Goal: Register for event/course

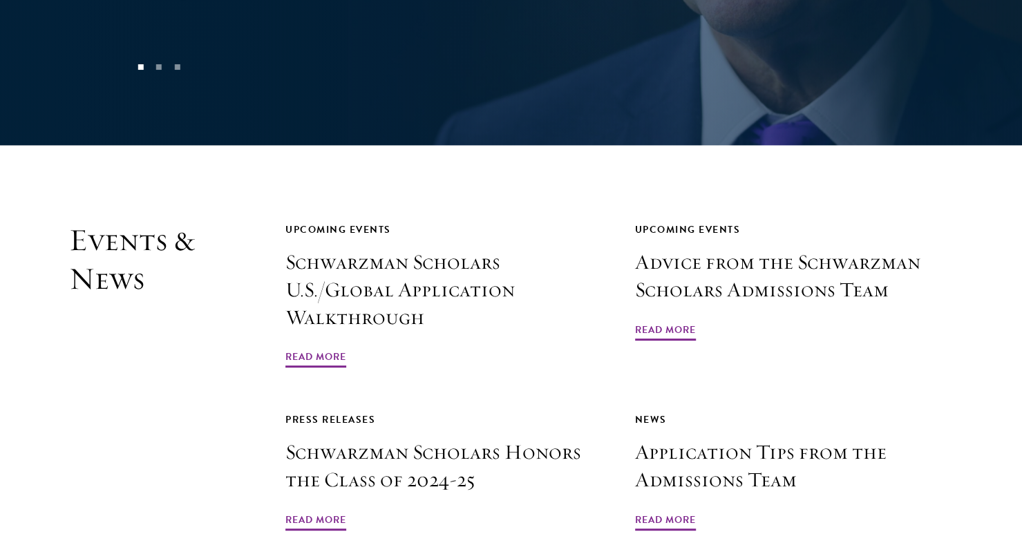
scroll to position [3139, 0]
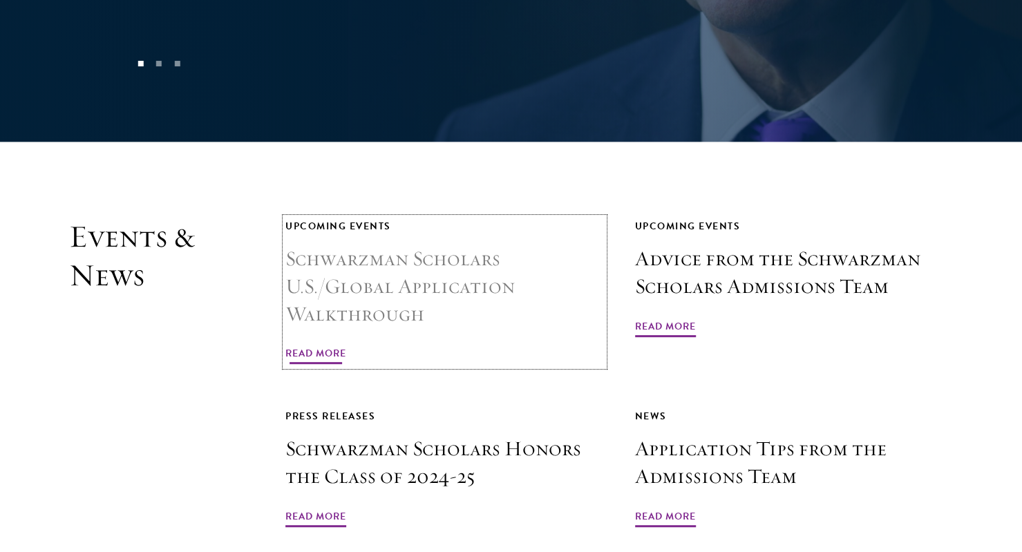
click at [427, 253] on h3 "Schwarzman Scholars U.S./Global Application Walkthrough" at bounding box center [444, 286] width 318 height 83
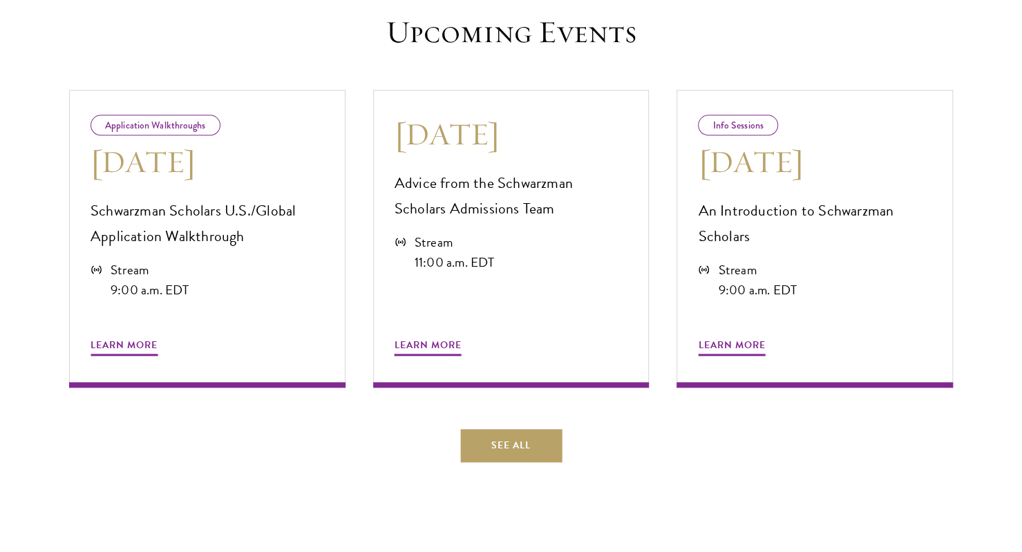
scroll to position [752, 0]
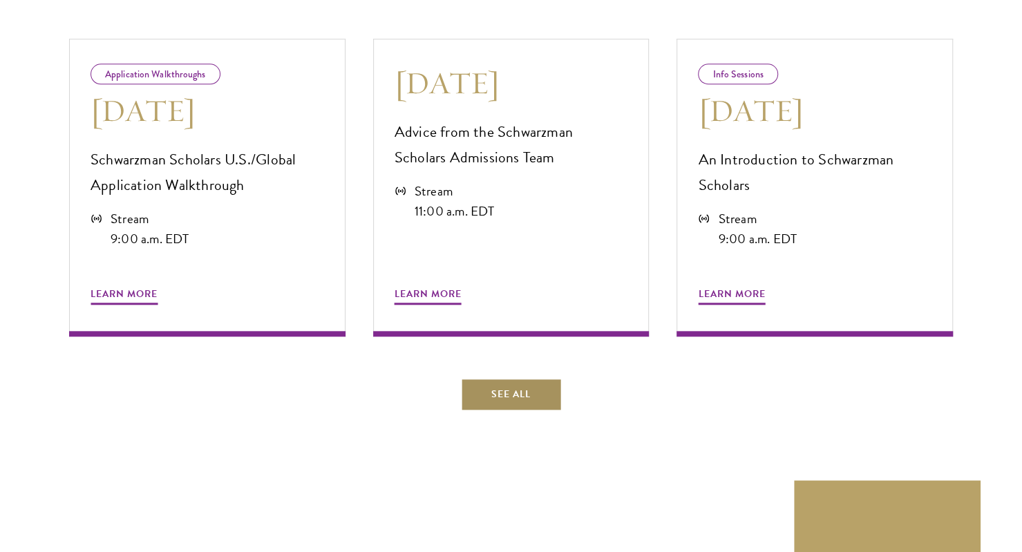
click at [504, 386] on link "See All" at bounding box center [511, 394] width 102 height 33
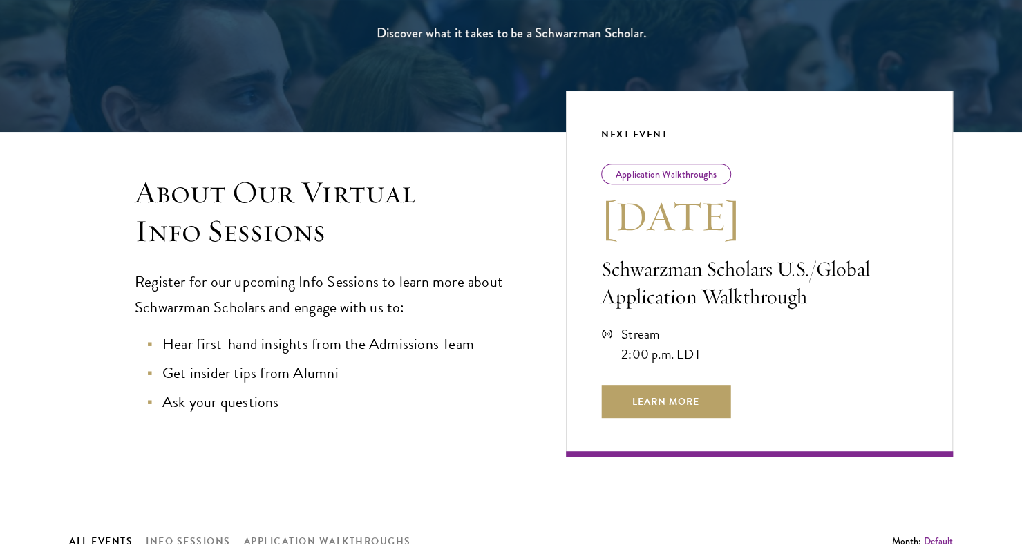
scroll to position [255, 0]
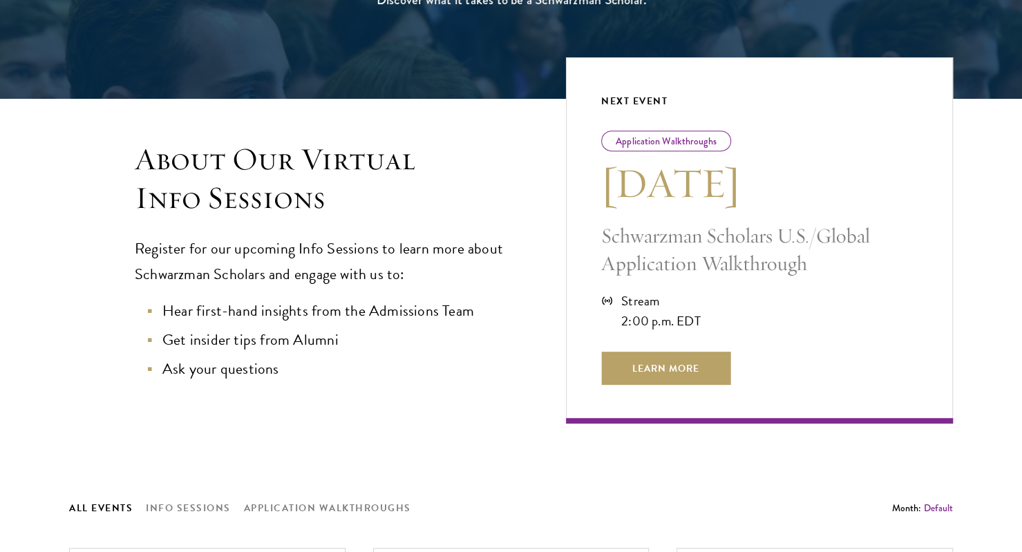
click at [692, 235] on p "Schwarzman Scholars U.S./Global Application Walkthrough" at bounding box center [759, 249] width 316 height 55
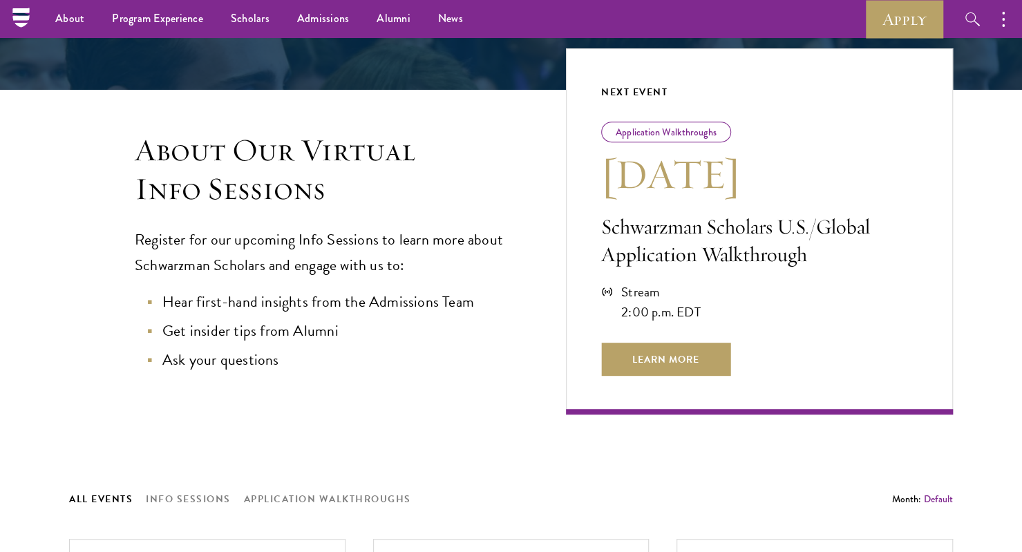
scroll to position [255, 0]
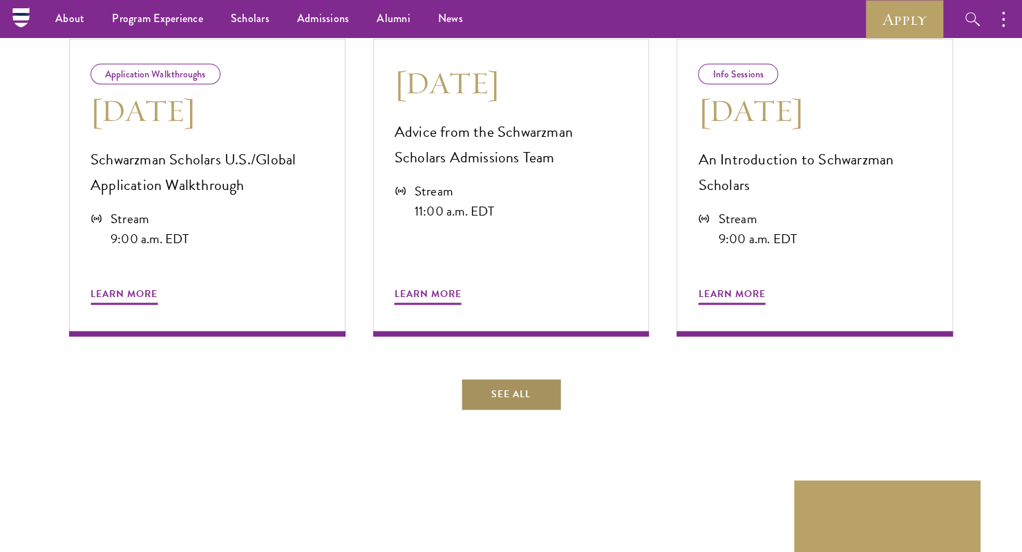
click at [508, 386] on link "See All" at bounding box center [511, 394] width 102 height 33
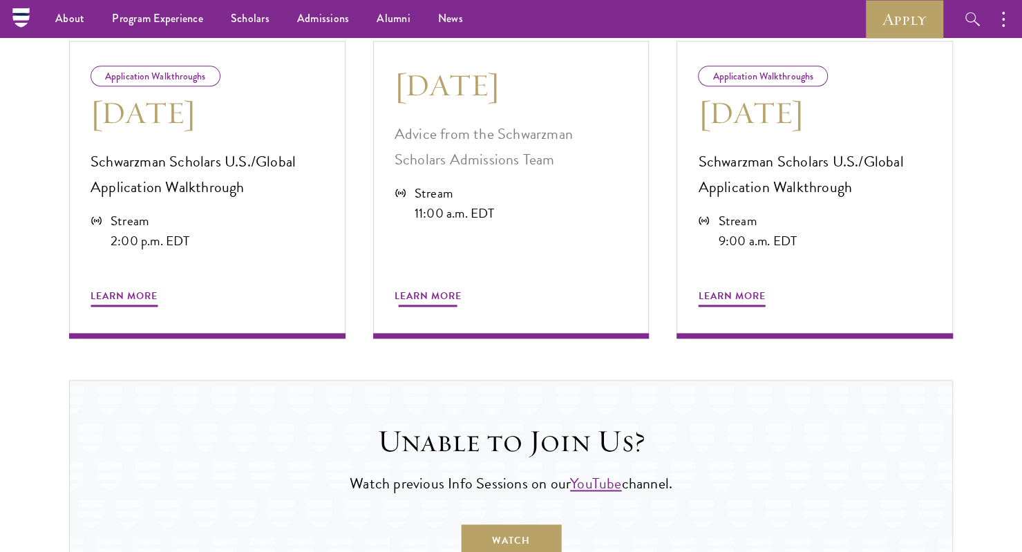
scroll to position [752, 0]
